Goal: Information Seeking & Learning: Learn about a topic

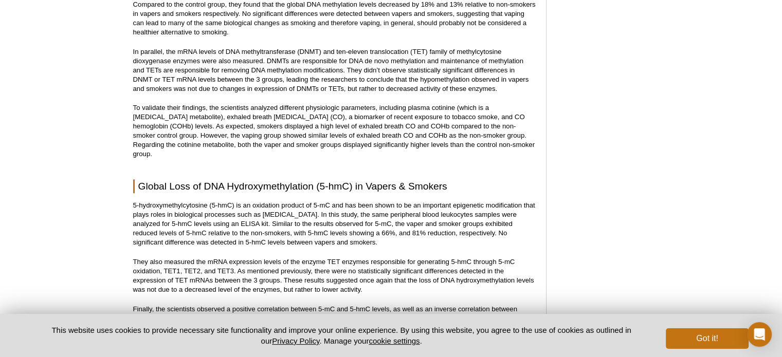
scroll to position [1039, 0]
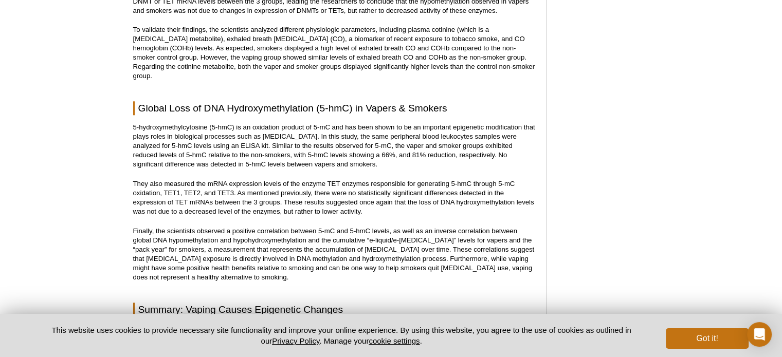
click at [373, 137] on p "5-hydroxymethylcytosine (5-hmC) is an oxidation product of 5-mC and has been sh…" at bounding box center [334, 146] width 402 height 46
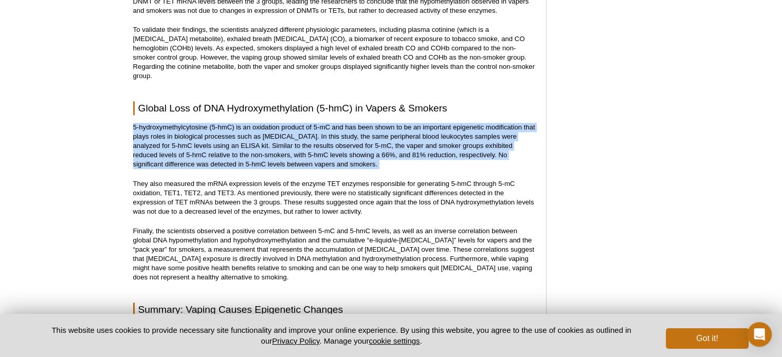
click at [373, 137] on p "5-hydroxymethylcytosine (5-hmC) is an oxidation product of 5-mC and has been sh…" at bounding box center [334, 146] width 402 height 46
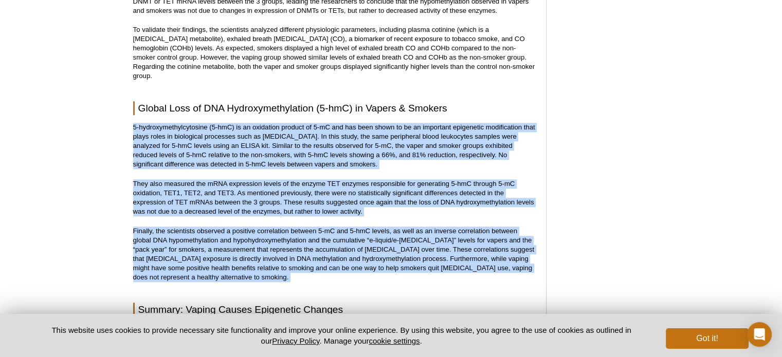
drag, startPoint x: 0, startPoint y: 0, endPoint x: 340, endPoint y: 245, distance: 418.9
click at [340, 245] on p "Finally, the scientists observed a positive correlation between 5-mC and 5-hmC …" at bounding box center [334, 255] width 402 height 56
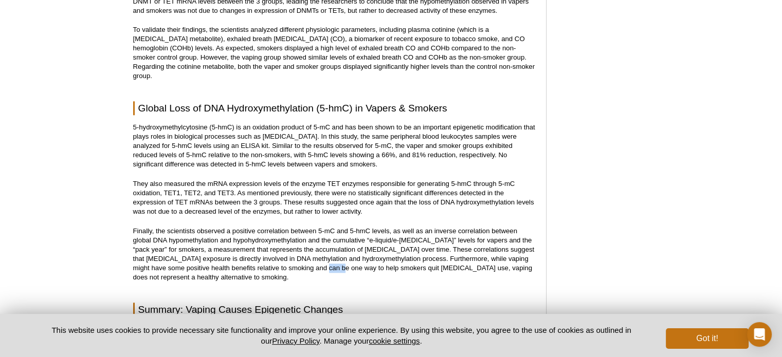
click at [340, 245] on p "Finally, the scientists observed a positive correlation between 5-mC and 5-hmC …" at bounding box center [334, 255] width 402 height 56
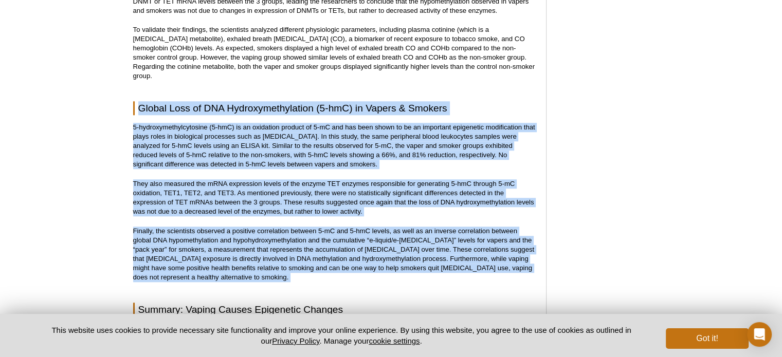
drag, startPoint x: 340, startPoint y: 245, endPoint x: 336, endPoint y: 65, distance: 180.4
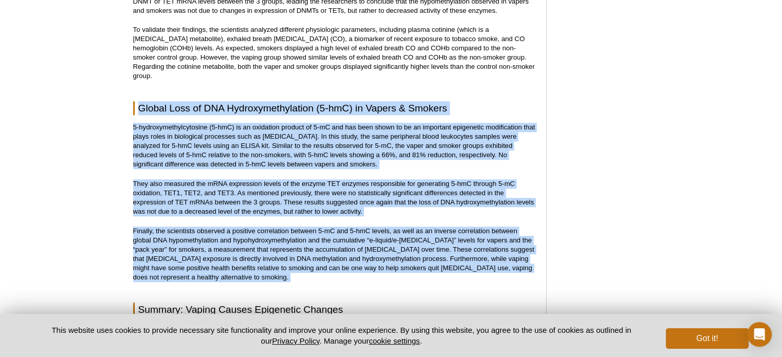
drag, startPoint x: 336, startPoint y: 65, endPoint x: 326, endPoint y: 207, distance: 142.7
click at [326, 227] on p "Finally, the scientists observed a positive correlation between 5-mC and 5-hmC …" at bounding box center [334, 255] width 402 height 56
